Goal: Find specific page/section: Find specific page/section

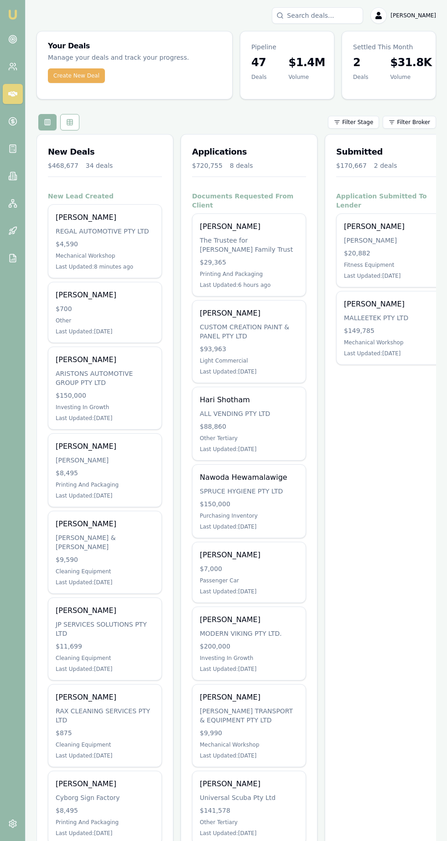
scroll to position [0, 0]
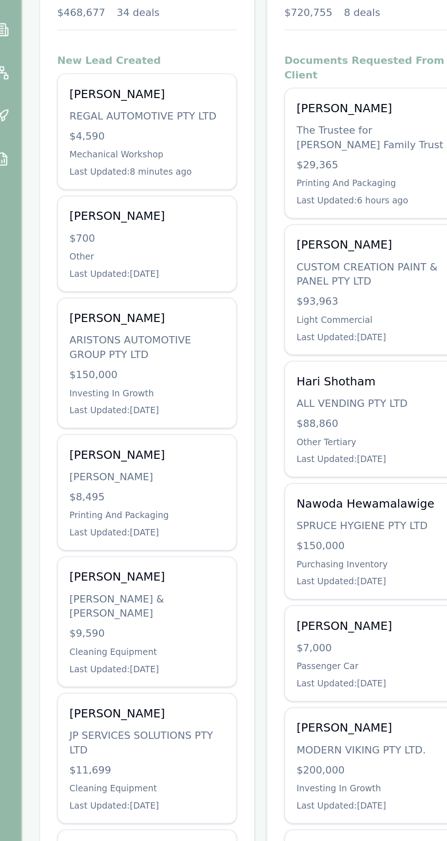
click at [70, 244] on div "$4,590" at bounding box center [105, 243] width 98 height 9
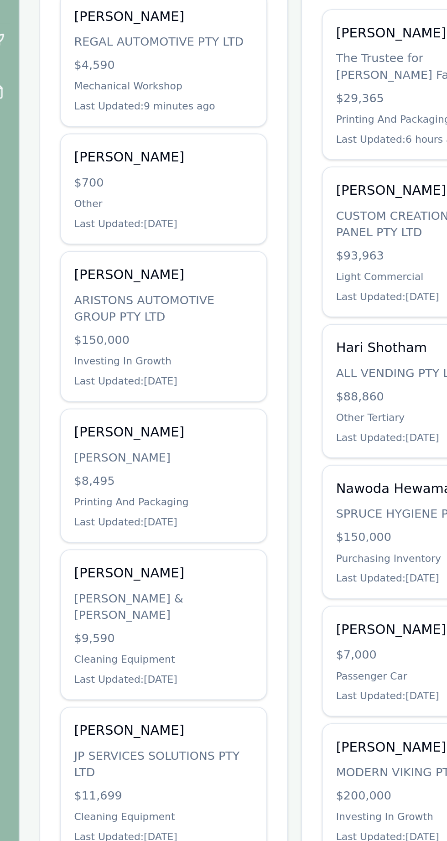
click at [59, 536] on div "[PERSON_NAME] & [PERSON_NAME]" at bounding box center [105, 542] width 98 height 18
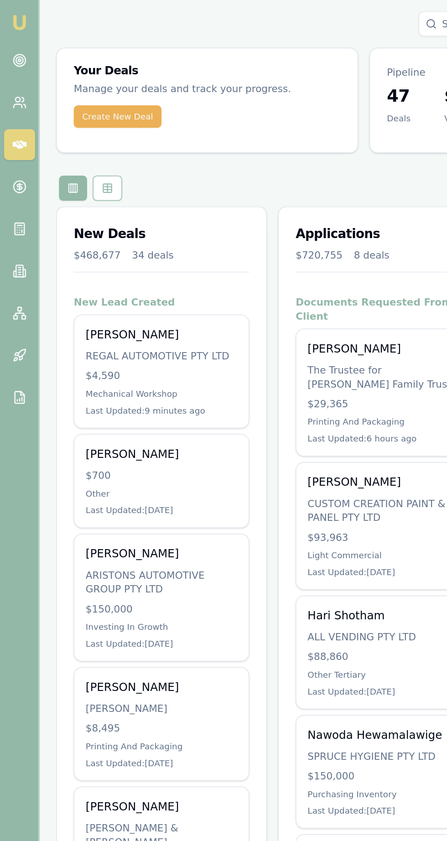
scroll to position [0, 0]
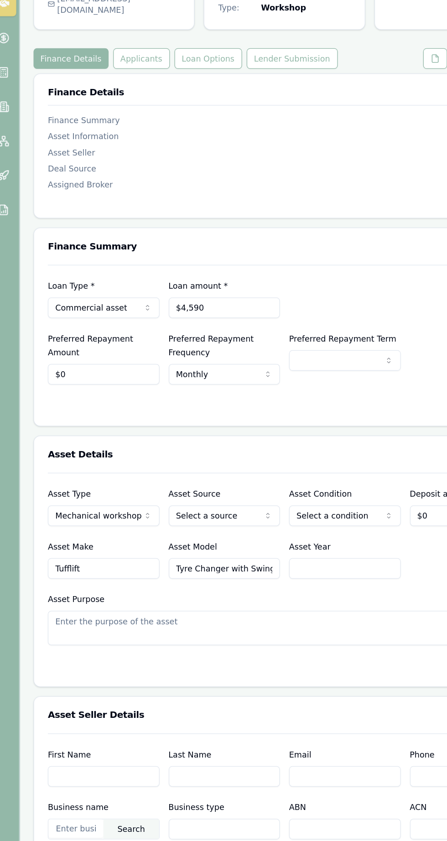
click at [105, 143] on button "Applicants" at bounding box center [122, 138] width 45 height 16
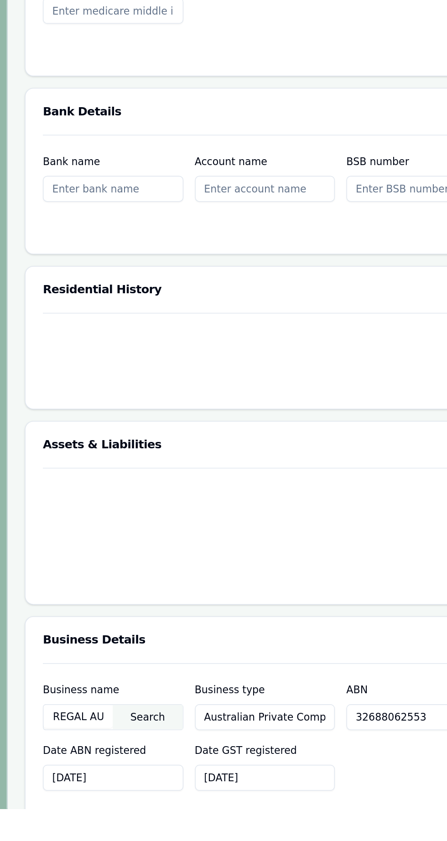
scroll to position [690, 0]
